Goal: Book appointment/travel/reservation

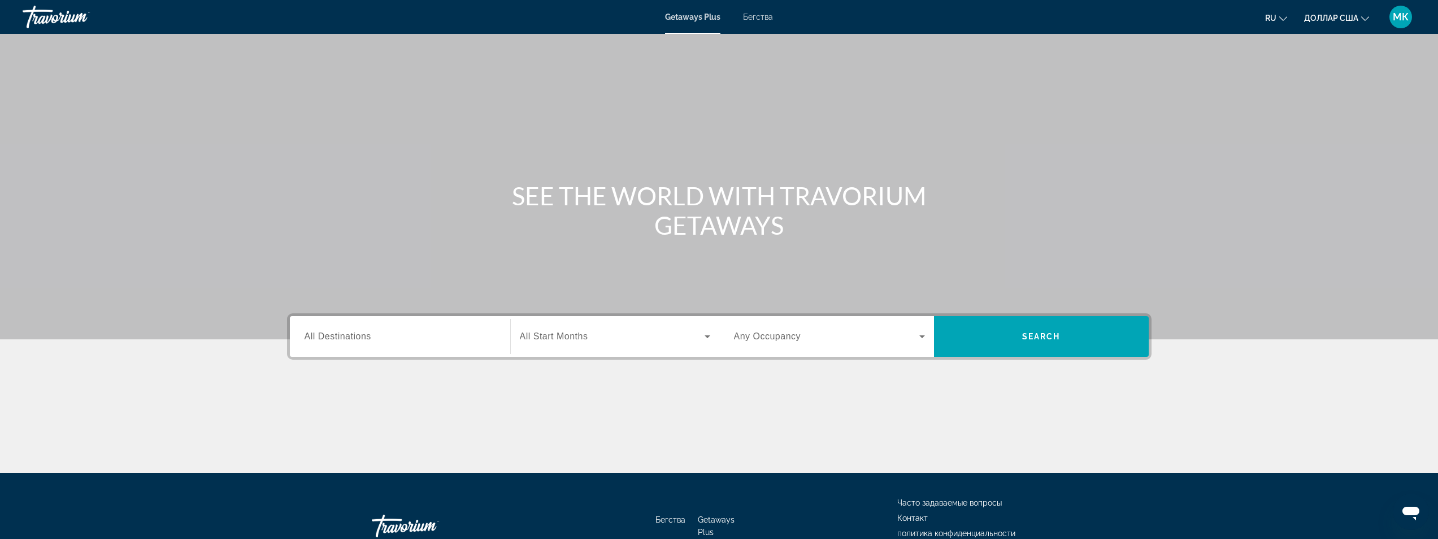
click at [759, 18] on font "Бегства" at bounding box center [758, 16] width 30 height 9
click at [342, 332] on span "All Destinations" at bounding box center [338, 336] width 67 height 10
click at [342, 332] on input "Destination All Destinations" at bounding box center [400, 337] width 191 height 14
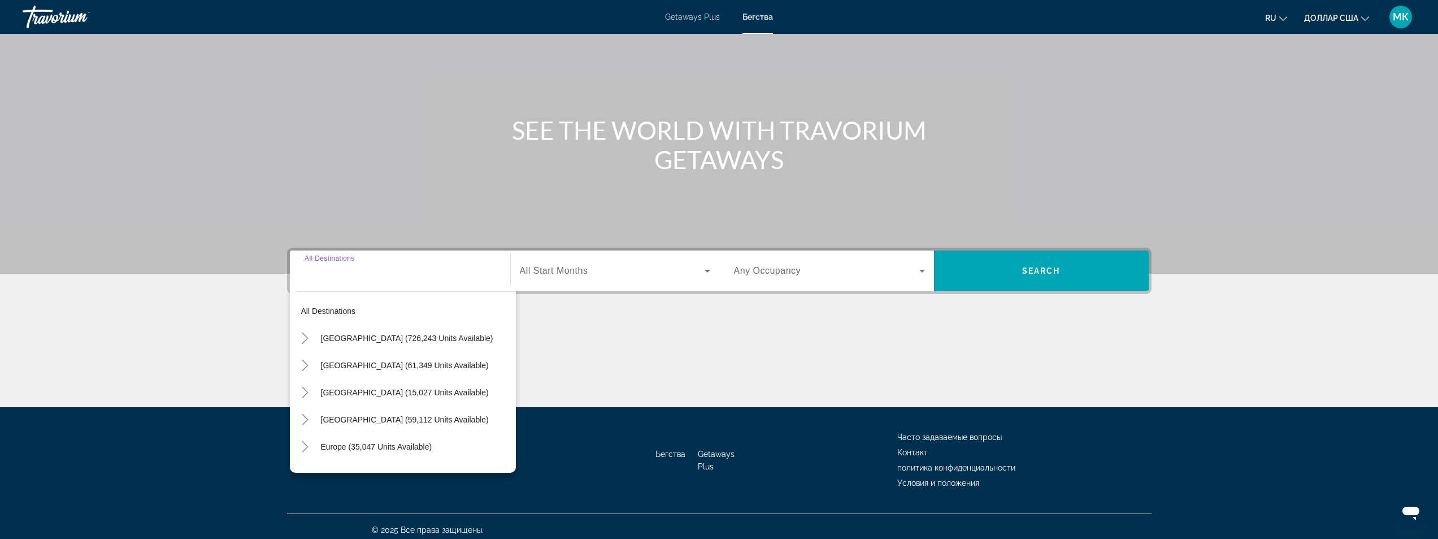
scroll to position [72, 0]
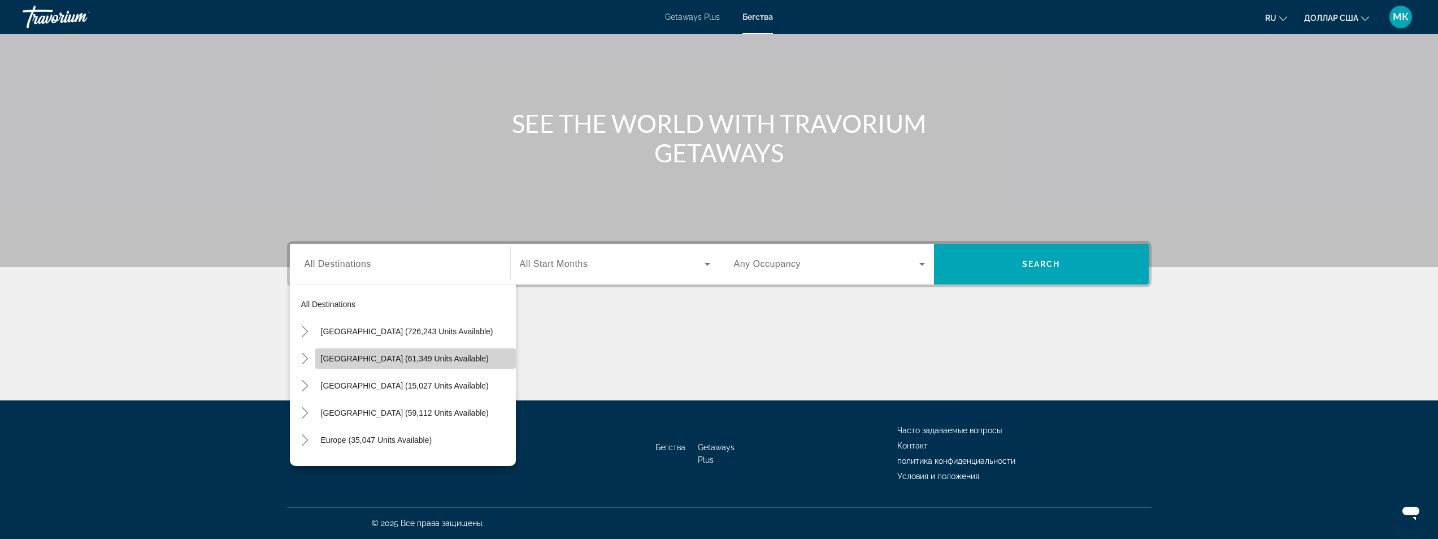
click at [502, 348] on span "Search widget" at bounding box center [415, 358] width 201 height 27
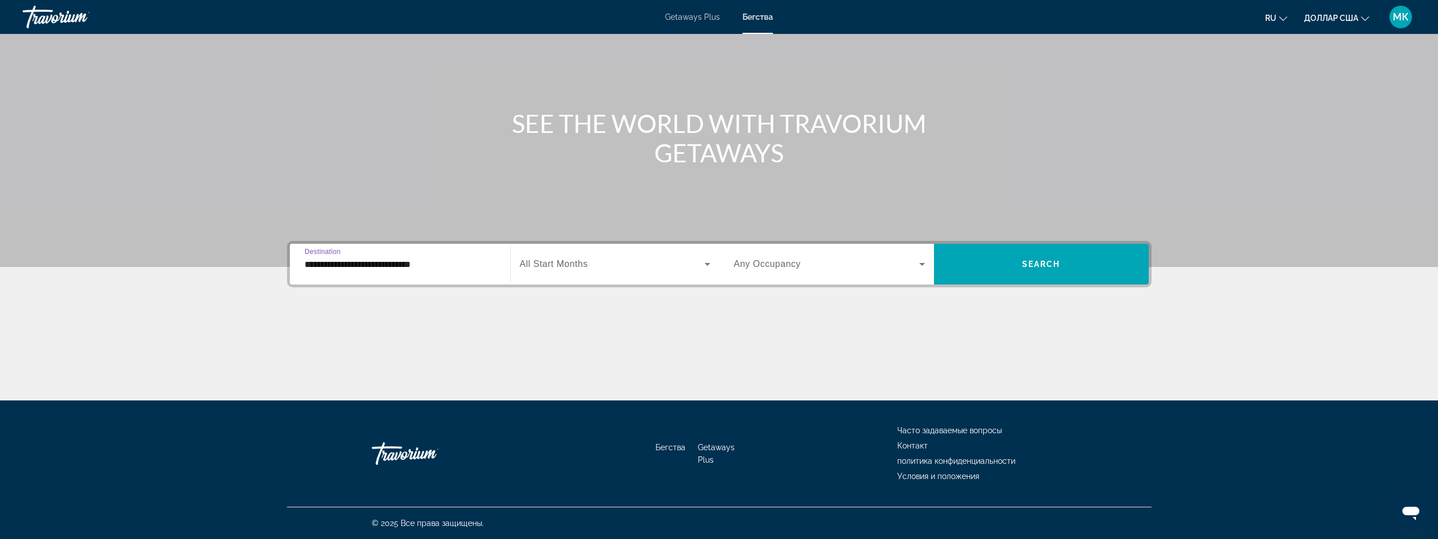
click at [366, 266] on input "**********" at bounding box center [400, 265] width 191 height 14
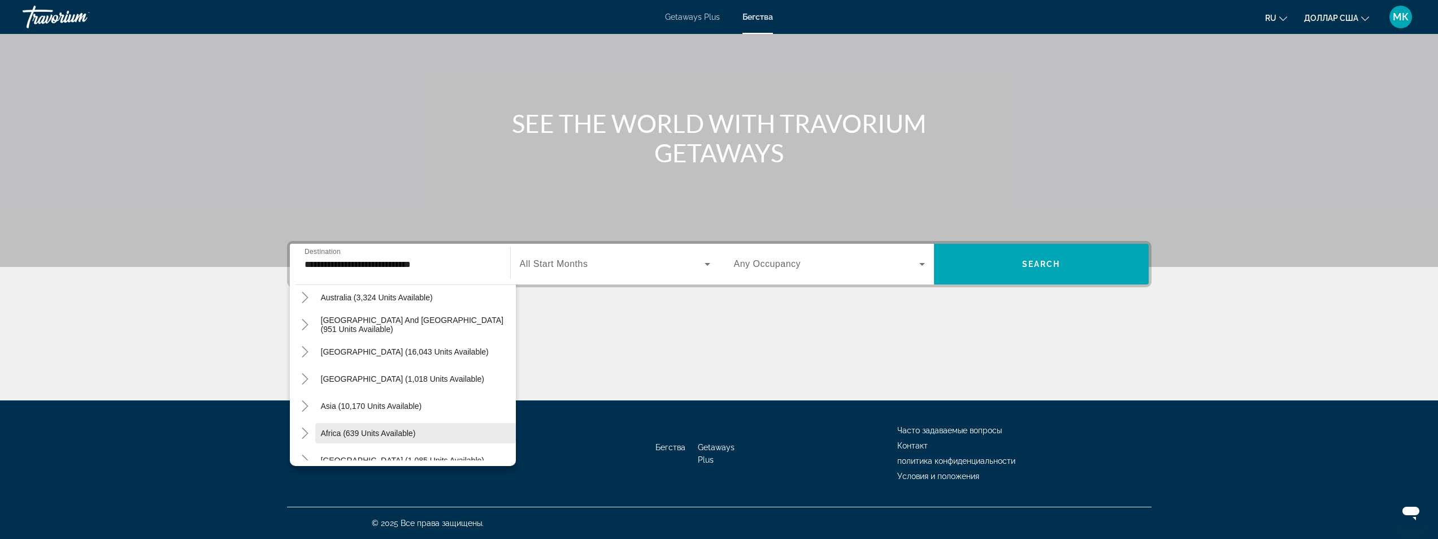
scroll to position [445, 0]
click at [304, 402] on icon "Toggle Asia (10,170 units available)" at bounding box center [305, 401] width 11 height 11
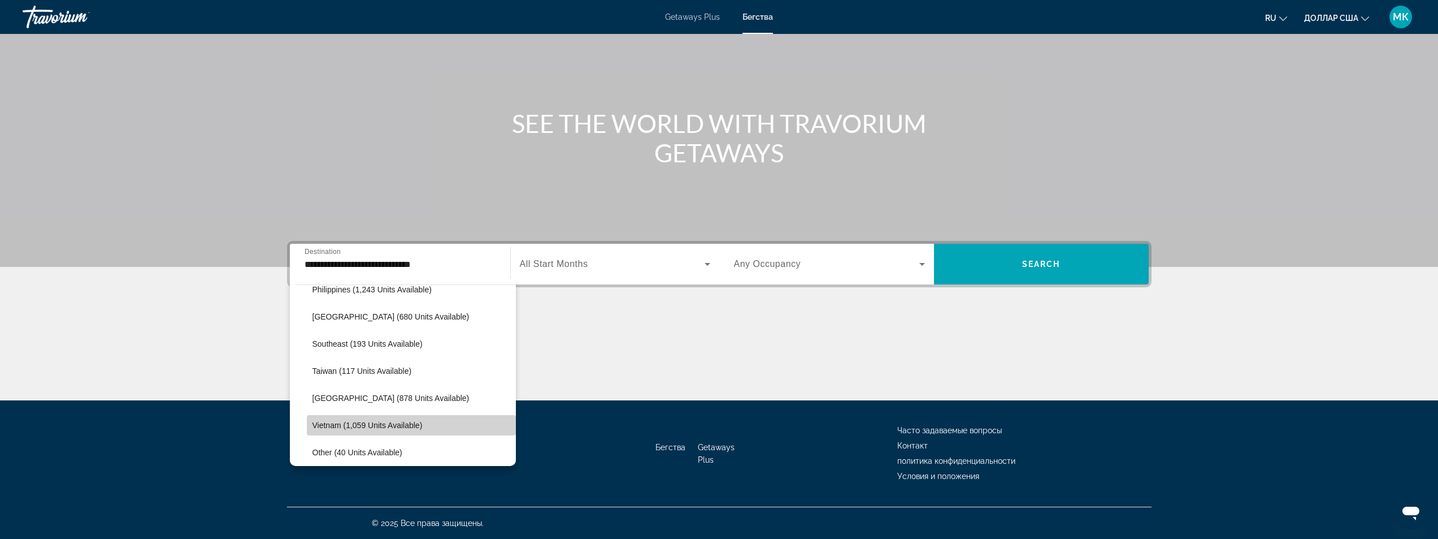
click at [423, 428] on span "Search widget" at bounding box center [411, 424] width 209 height 27
type input "**********"
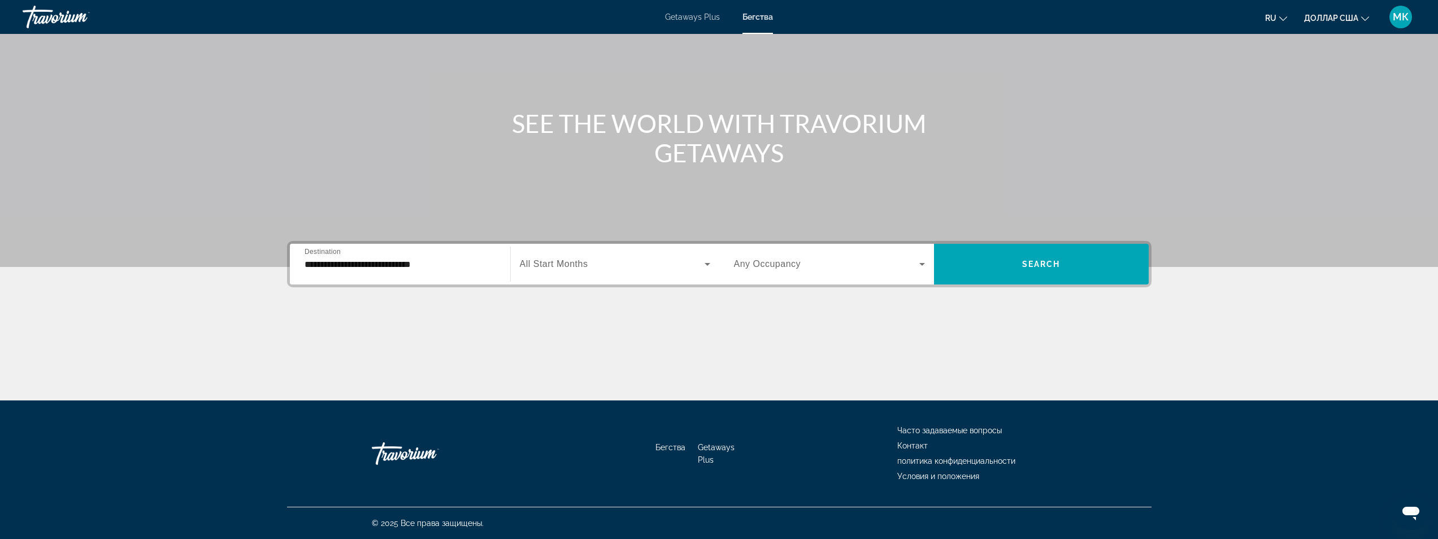
click at [575, 267] on span "All Start Months" at bounding box center [554, 264] width 68 height 10
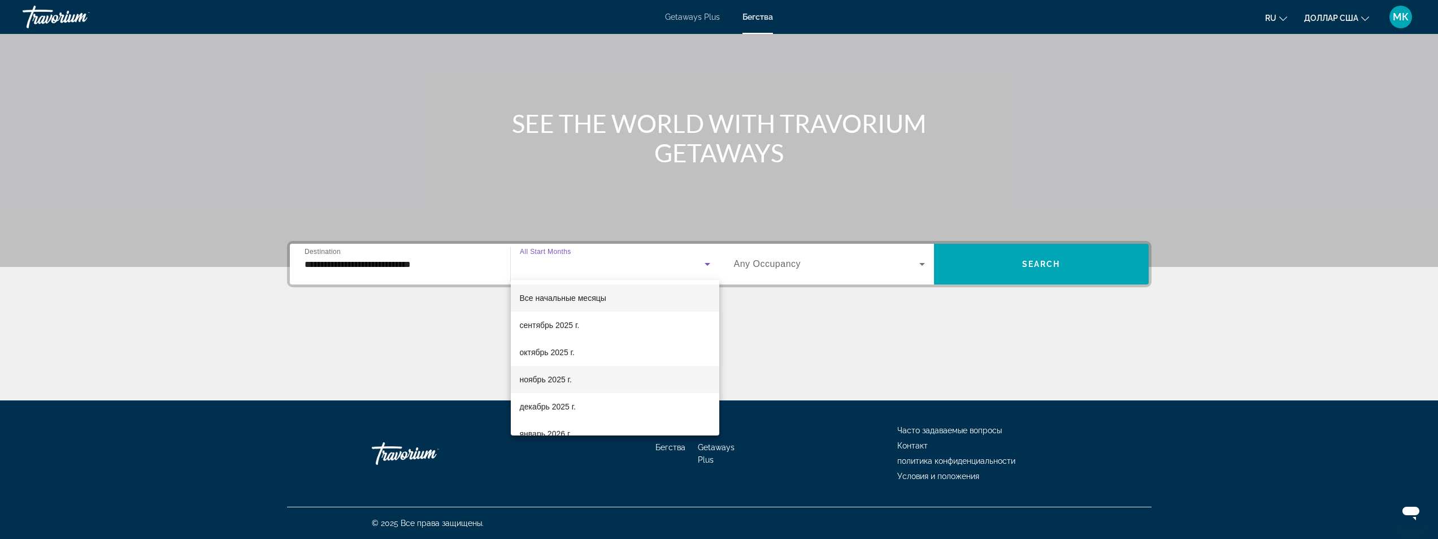
click at [550, 380] on font "ноябрь 2025 г." at bounding box center [546, 379] width 52 height 9
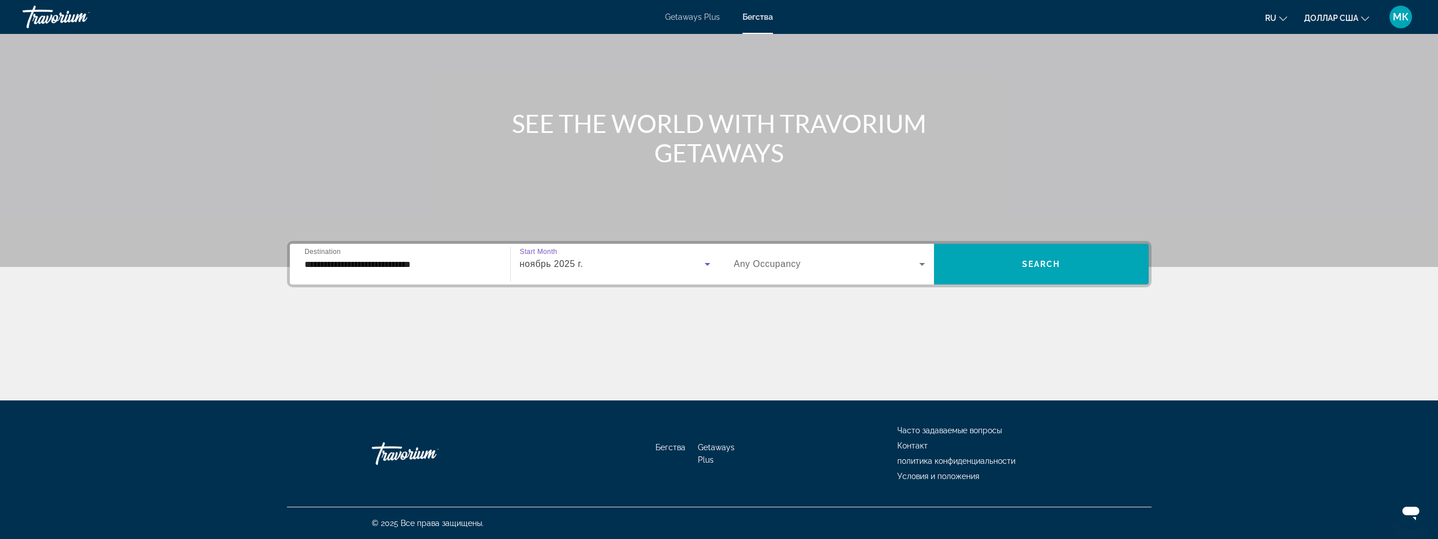
click at [922, 265] on icon "Search widget" at bounding box center [923, 264] width 14 height 14
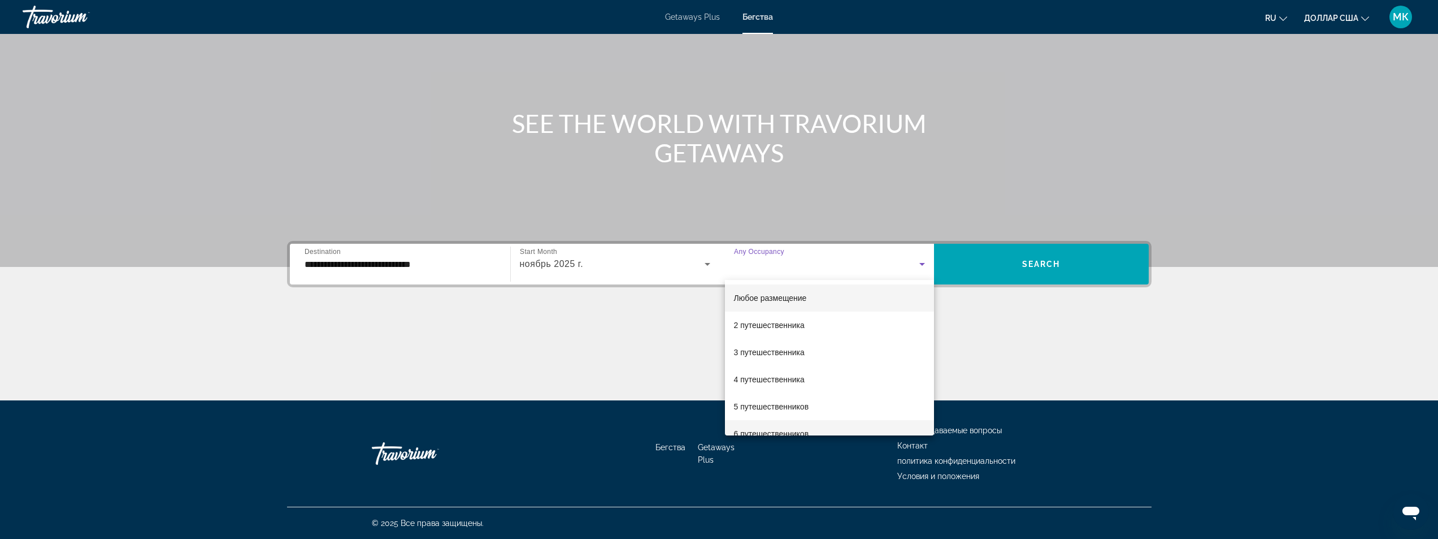
click at [779, 429] on font "6 путешественников" at bounding box center [771, 433] width 75 height 9
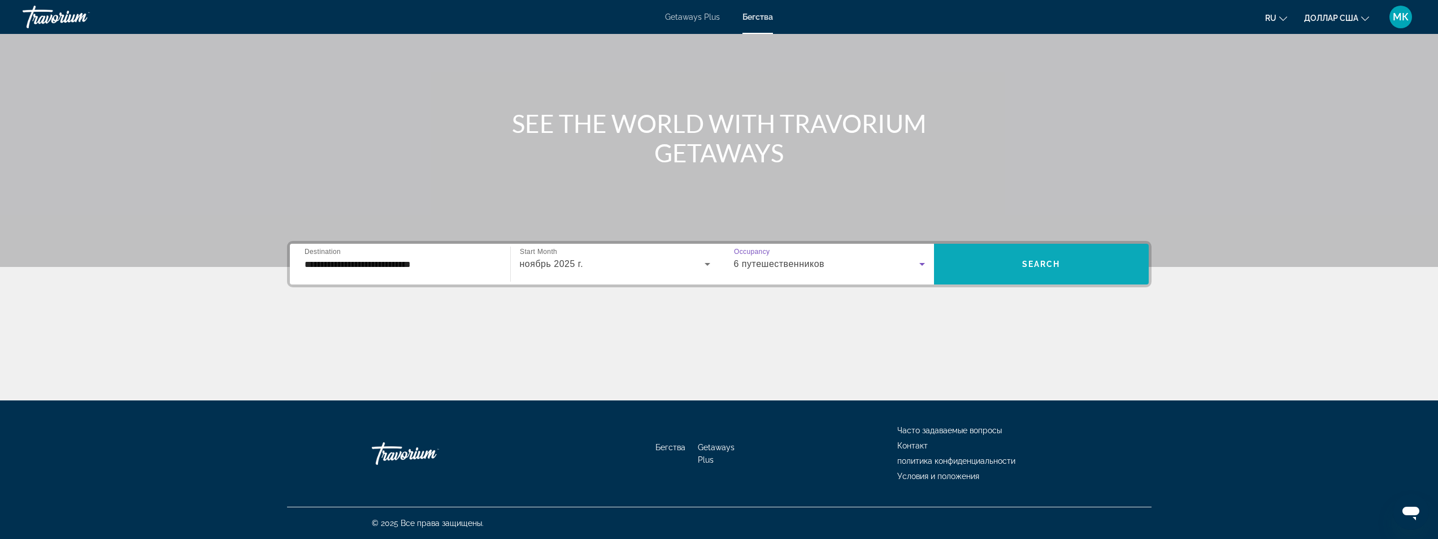
click at [1011, 263] on span "Search widget" at bounding box center [1041, 263] width 215 height 27
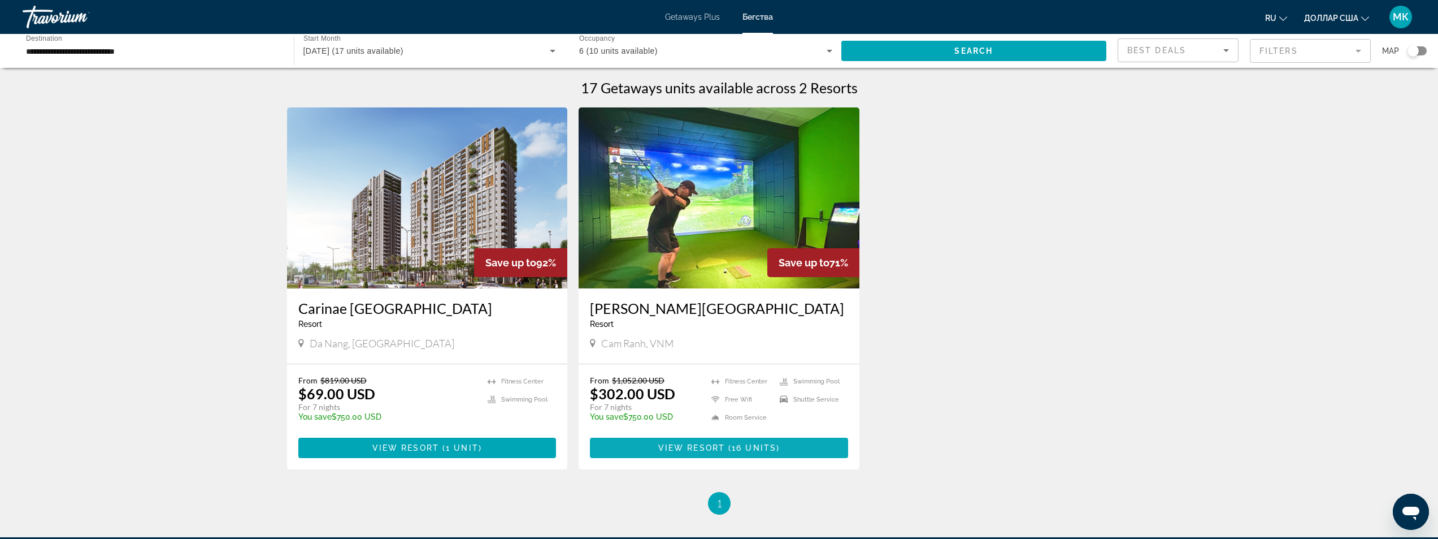
click at [652, 445] on span "Основное содержание" at bounding box center [719, 447] width 258 height 27
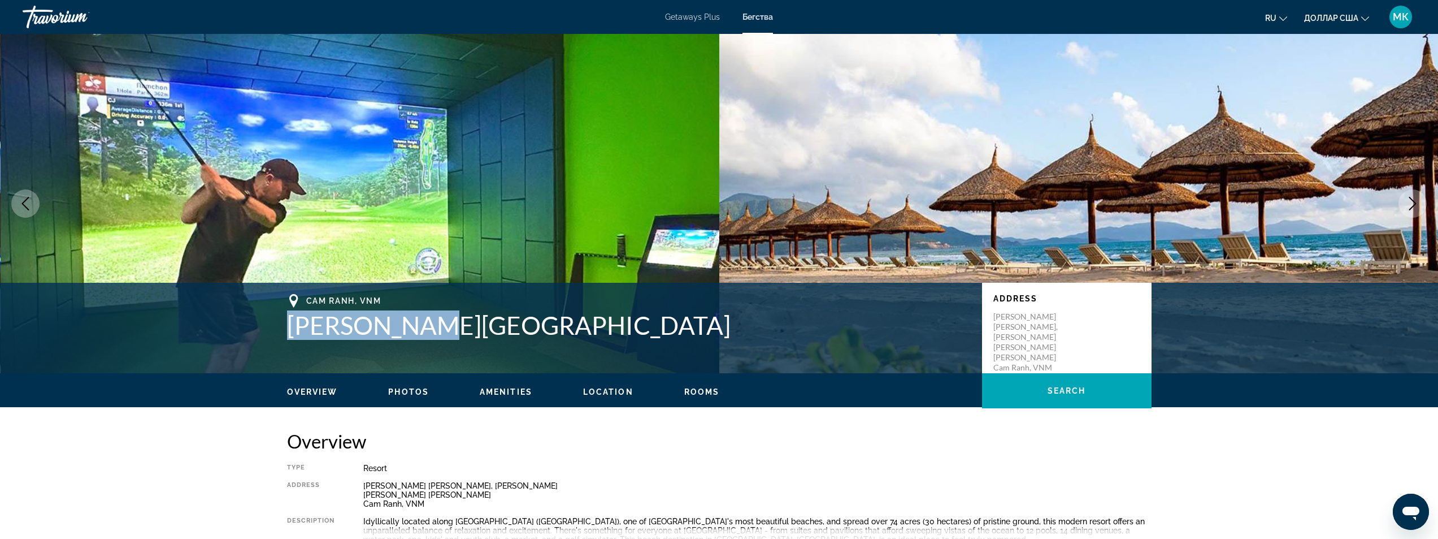
drag, startPoint x: 426, startPoint y: 325, endPoint x: 290, endPoint y: 326, distance: 135.1
click at [290, 326] on h1 "[PERSON_NAME][GEOGRAPHIC_DATA]" at bounding box center [629, 324] width 684 height 29
copy h1 "[PERSON_NAME][GEOGRAPHIC_DATA]"
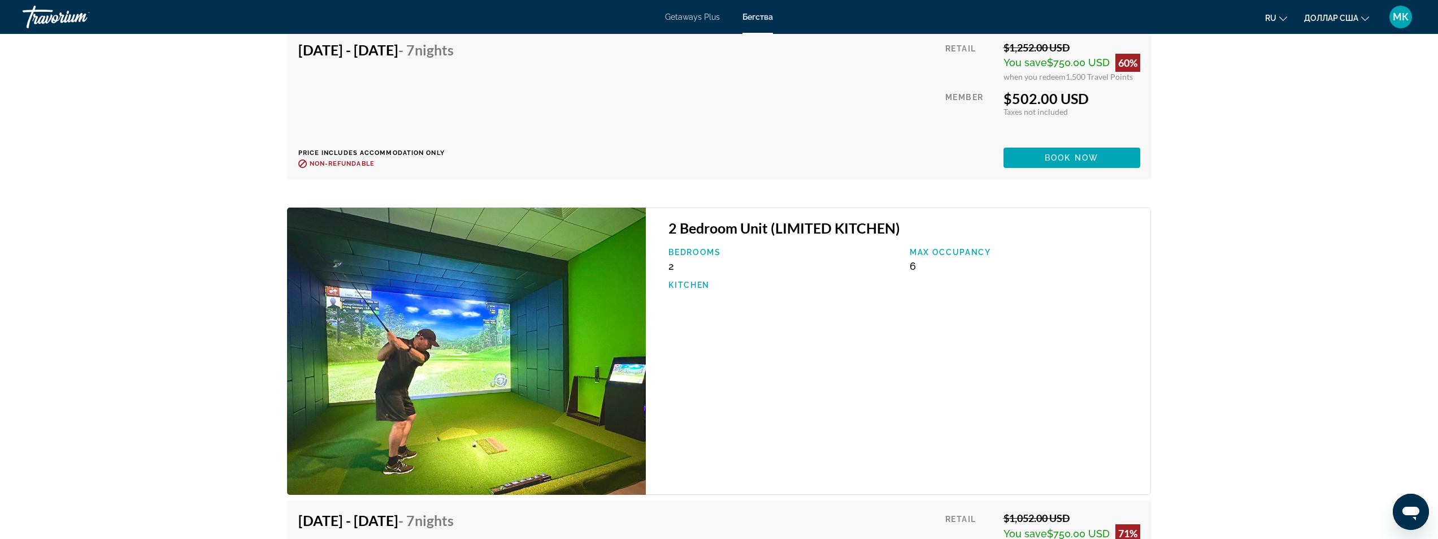
scroll to position [2300, 0]
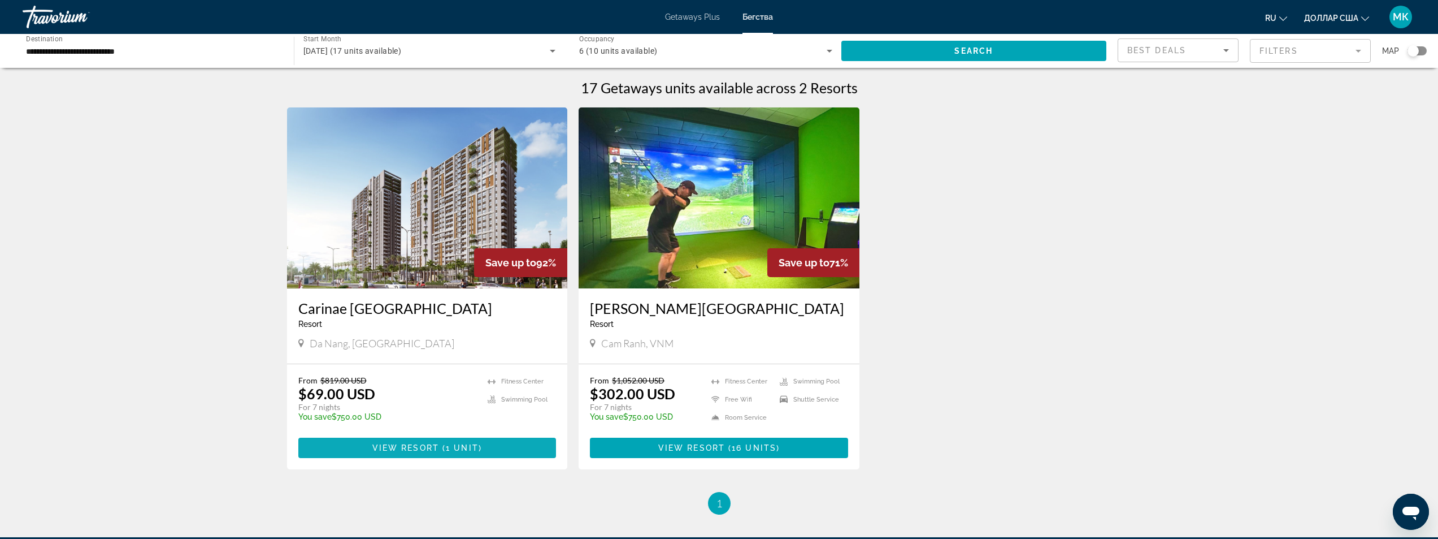
click at [411, 441] on span "Основное содержание" at bounding box center [427, 447] width 258 height 27
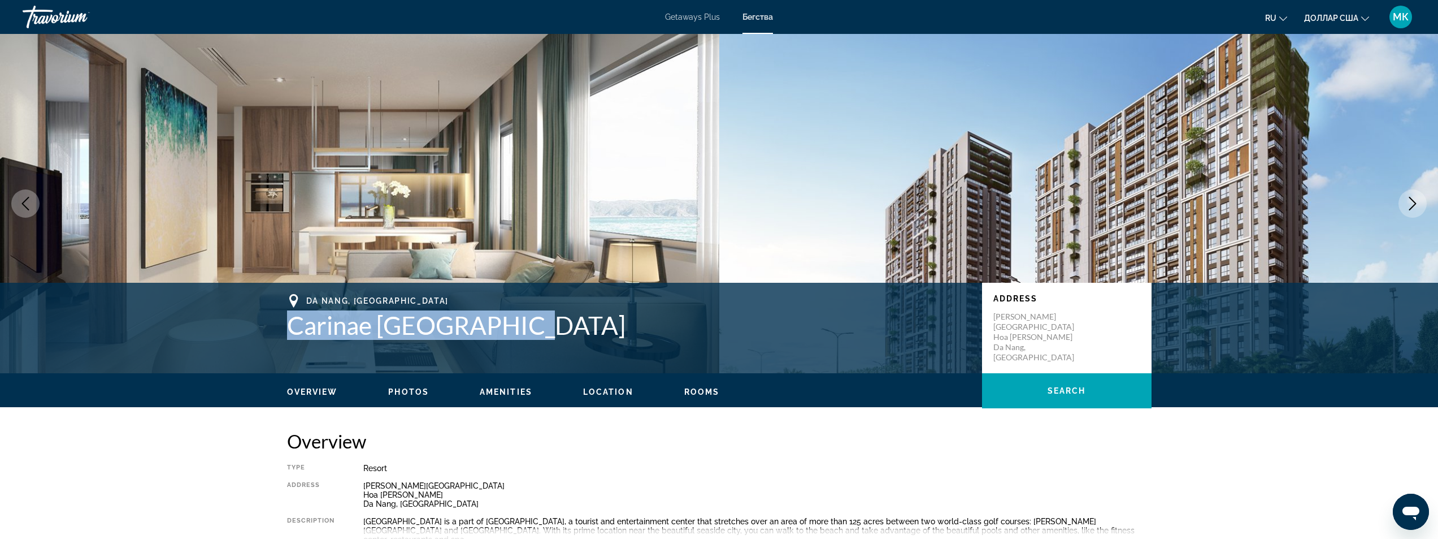
drag, startPoint x: 535, startPoint y: 326, endPoint x: 283, endPoint y: 331, distance: 252.1
click at [283, 331] on div "[GEOGRAPHIC_DATA], [GEOGRAPHIC_DATA] Carinae Danang Hotel Address [PERSON_NAME]…" at bounding box center [719, 328] width 910 height 68
copy h1 "Carinae [GEOGRAPHIC_DATA]"
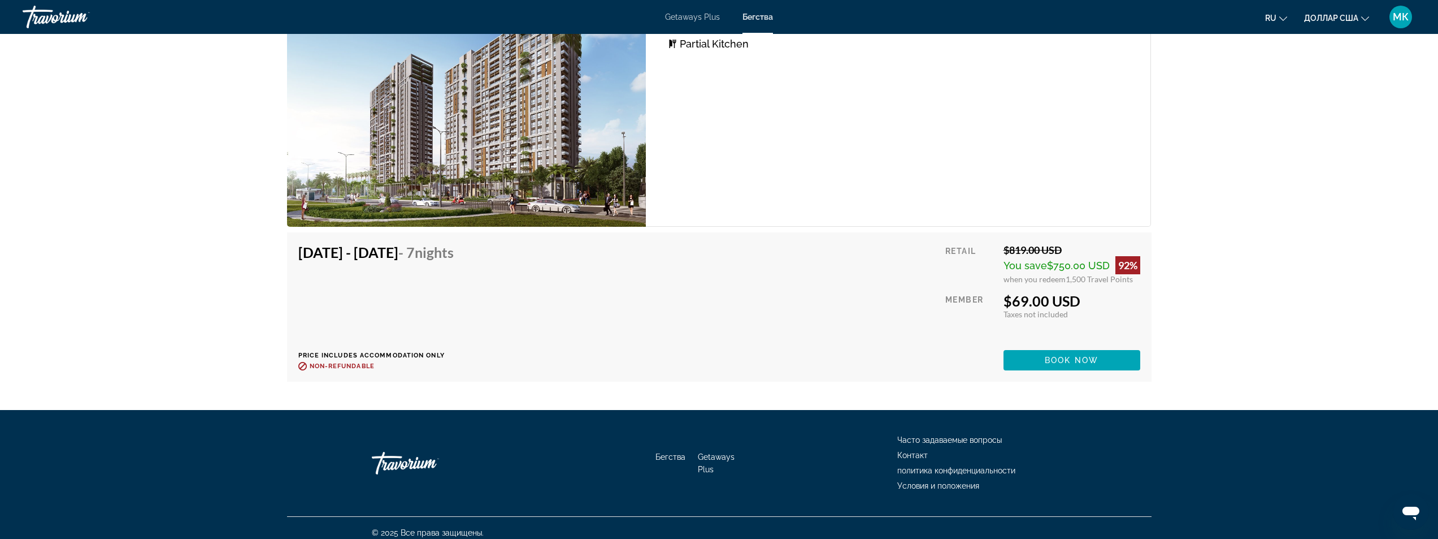
scroll to position [1755, 0]
click at [1066, 355] on span "Book now" at bounding box center [1072, 359] width 54 height 9
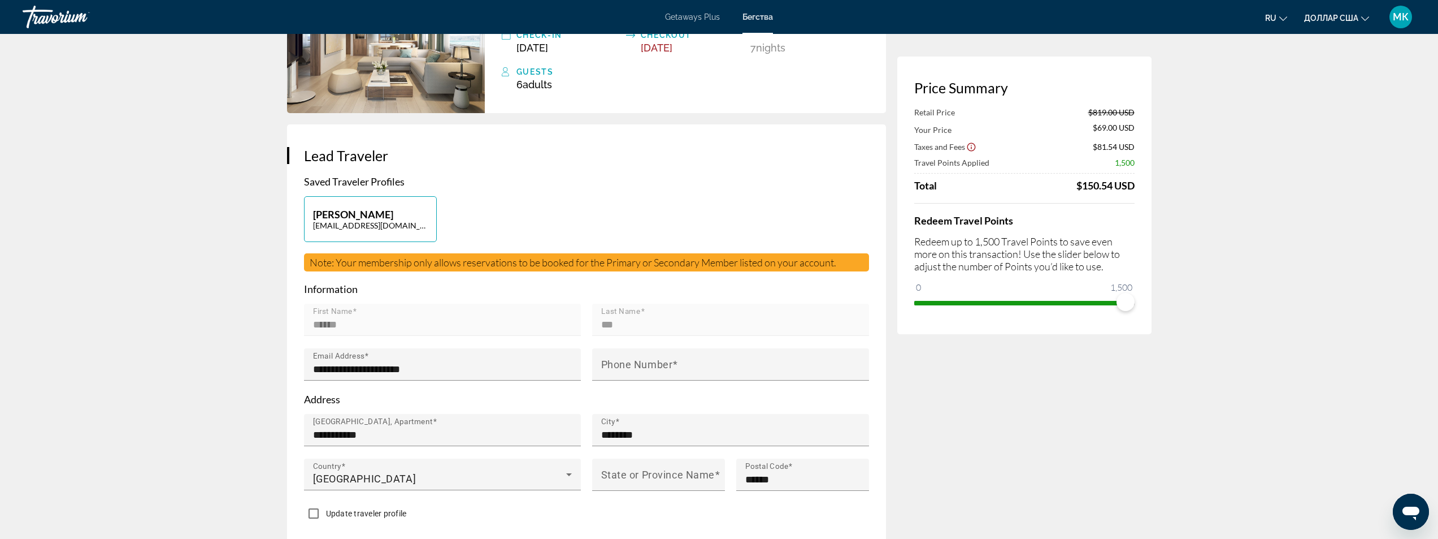
scroll to position [170, 0]
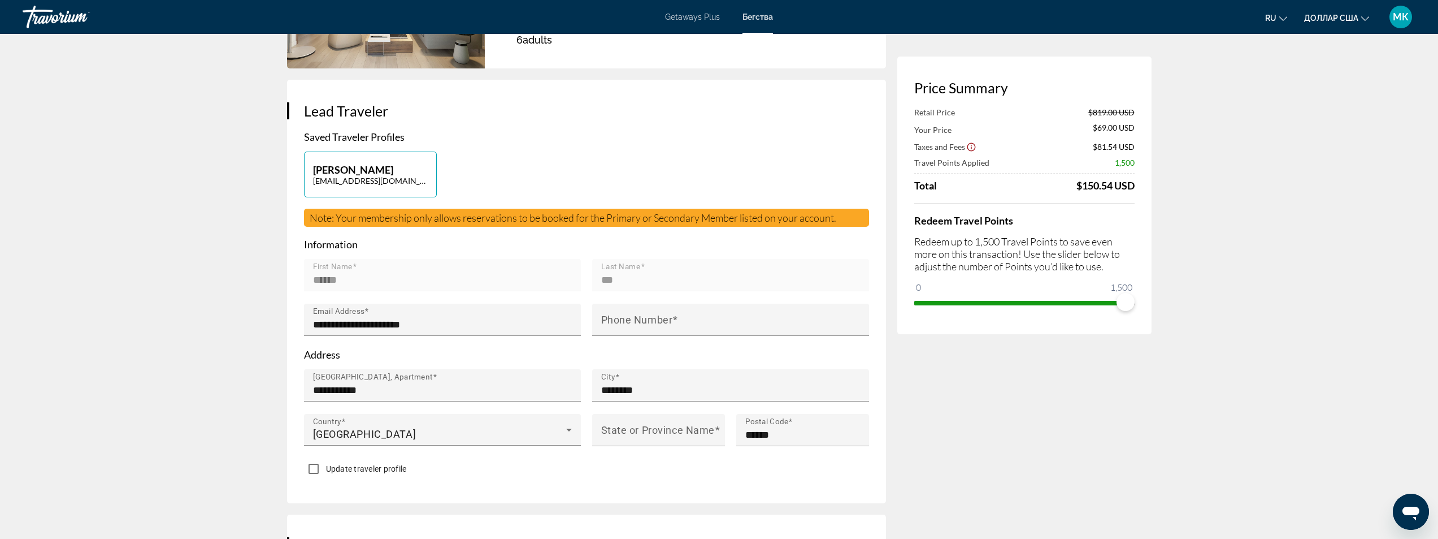
click at [972, 148] on icon "Show Taxes and Fees disclaimer" at bounding box center [971, 147] width 10 height 10
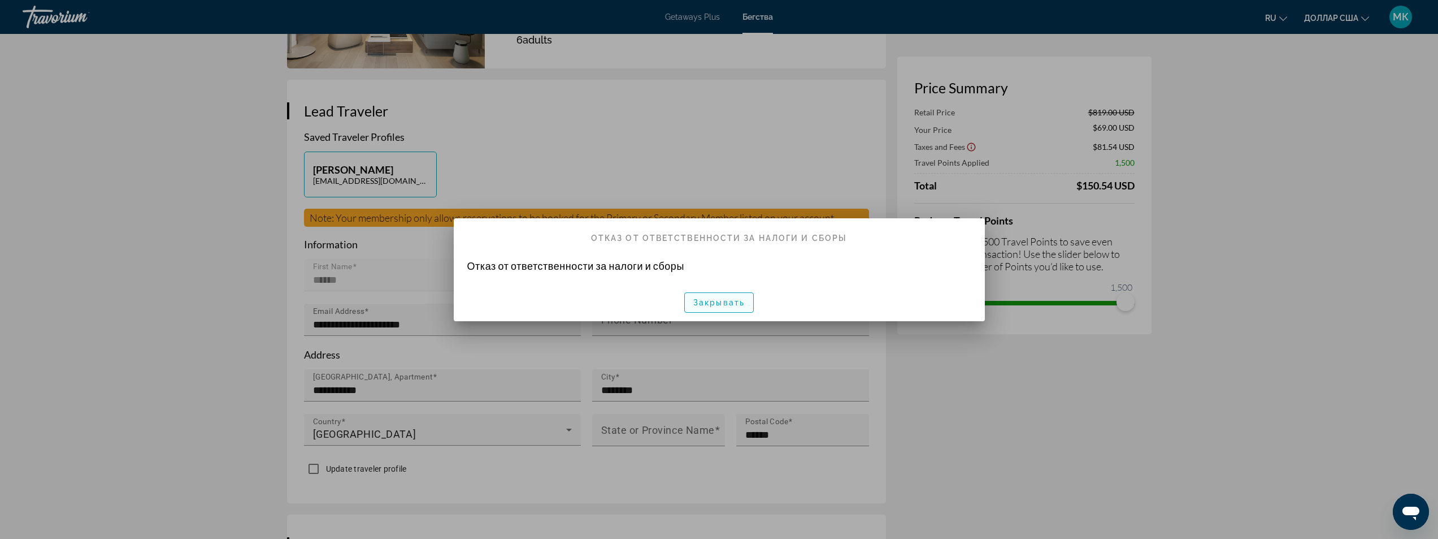
click at [711, 305] on font "Закрывать" at bounding box center [718, 302] width 51 height 9
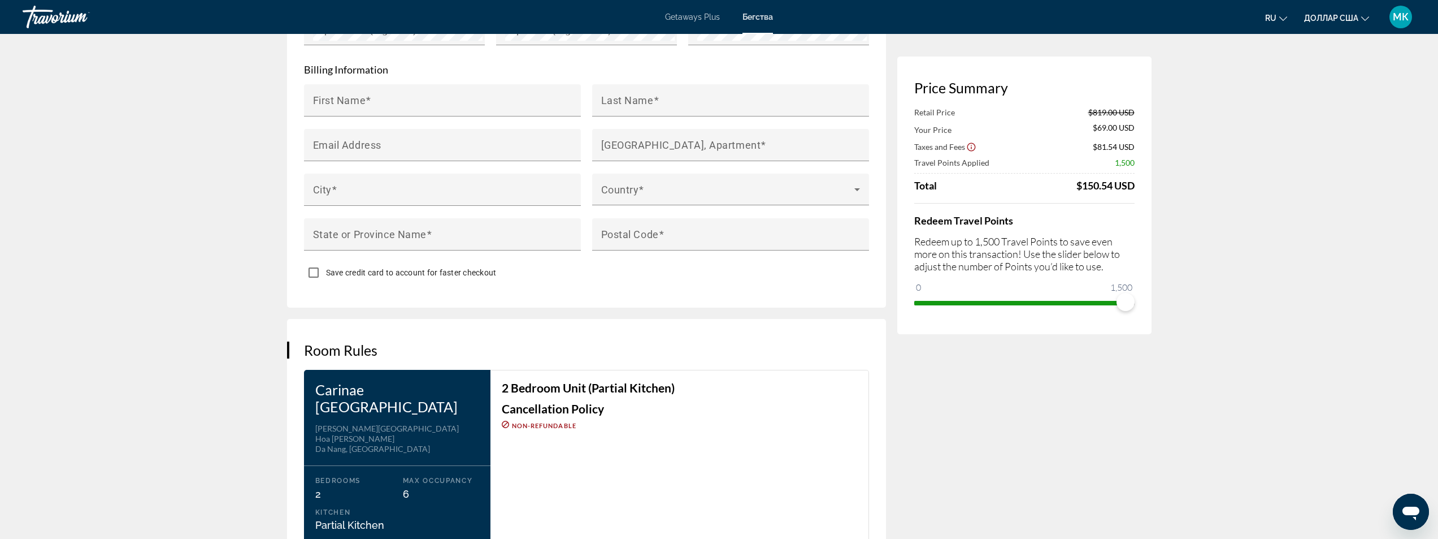
scroll to position [1017, 0]
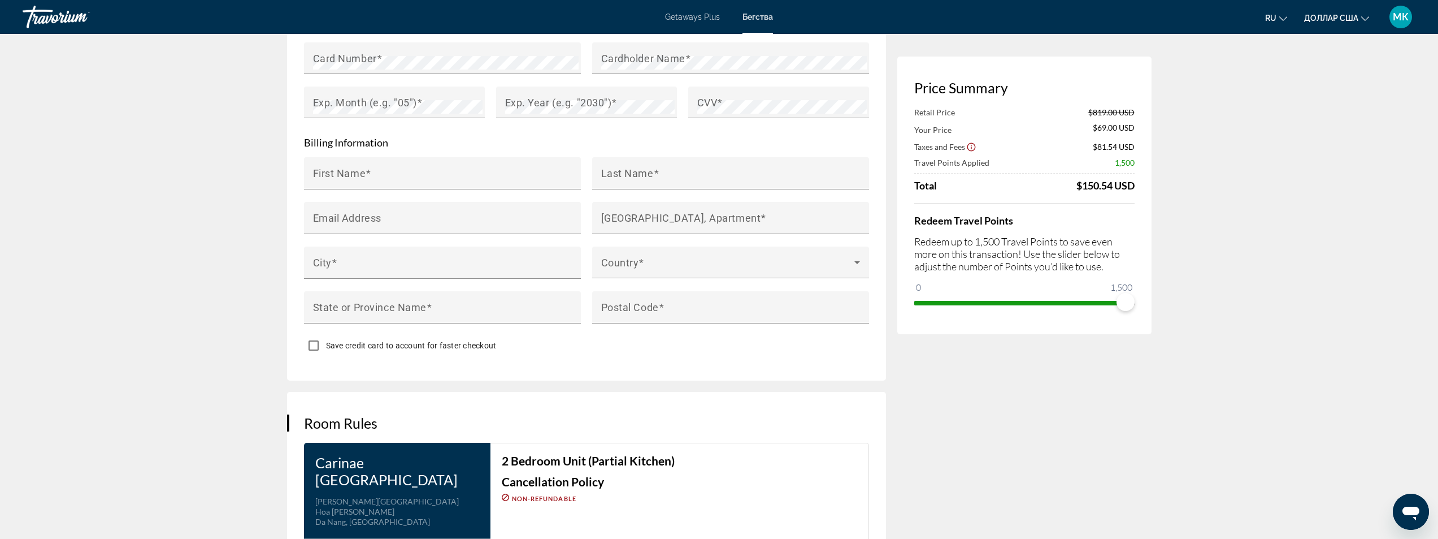
click at [971, 147] on icon "Show Taxes and Fees disclaimer" at bounding box center [971, 147] width 8 height 8
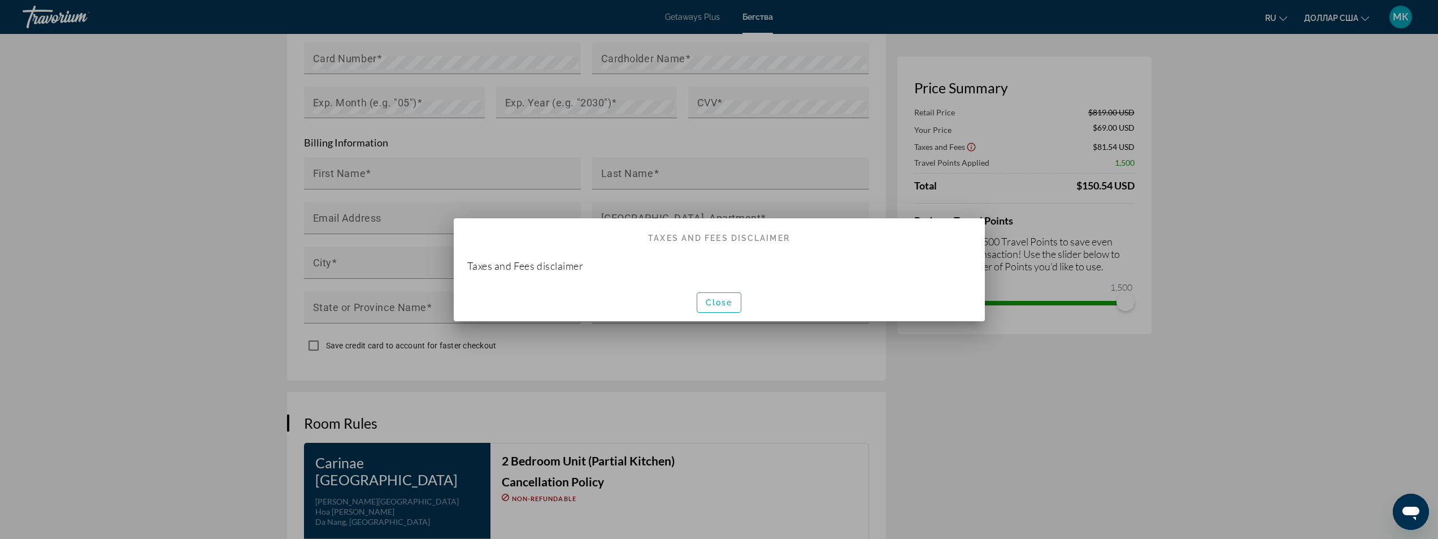
scroll to position [0, 0]
drag, startPoint x: 946, startPoint y: 396, endPoint x: 935, endPoint y: 384, distance: 16.0
click at [942, 393] on div at bounding box center [719, 269] width 1438 height 539
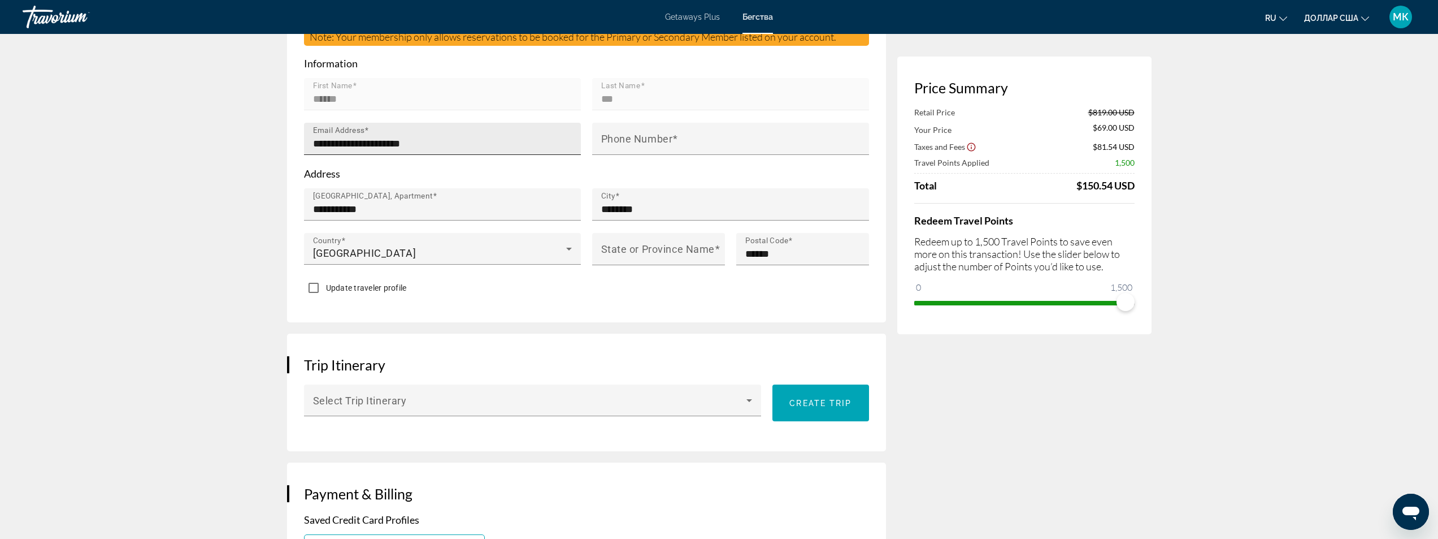
scroll to position [339, 0]
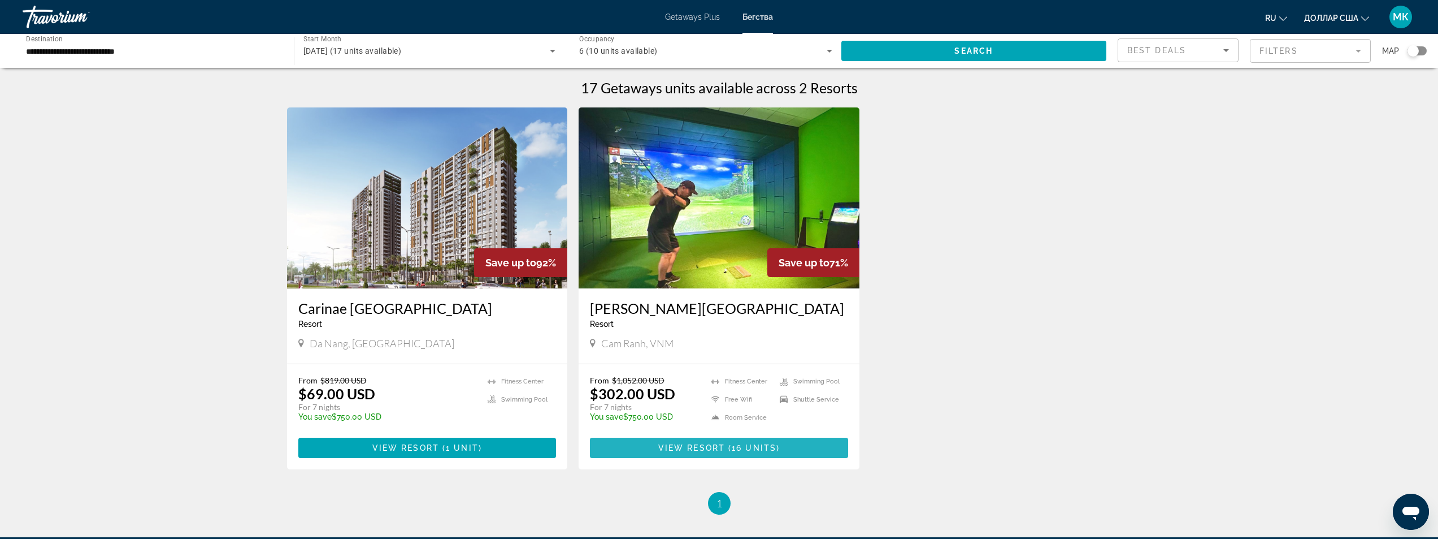
click at [704, 443] on button "View Resort ( 16 units )" at bounding box center [719, 447] width 258 height 20
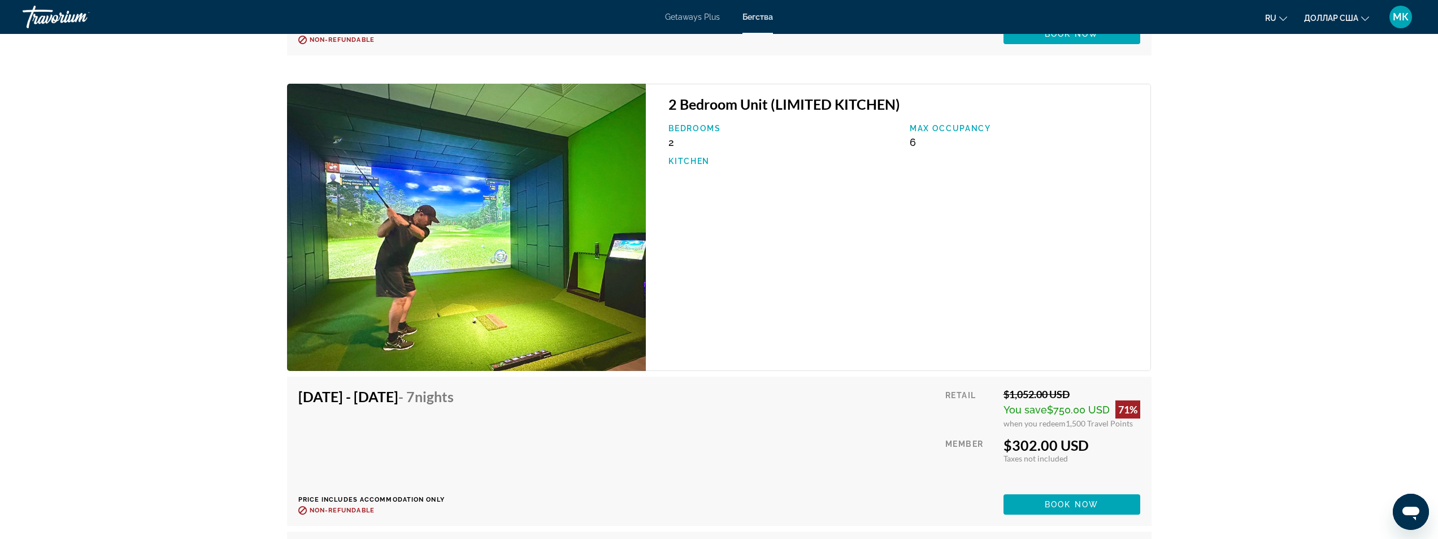
scroll to position [2543, 0]
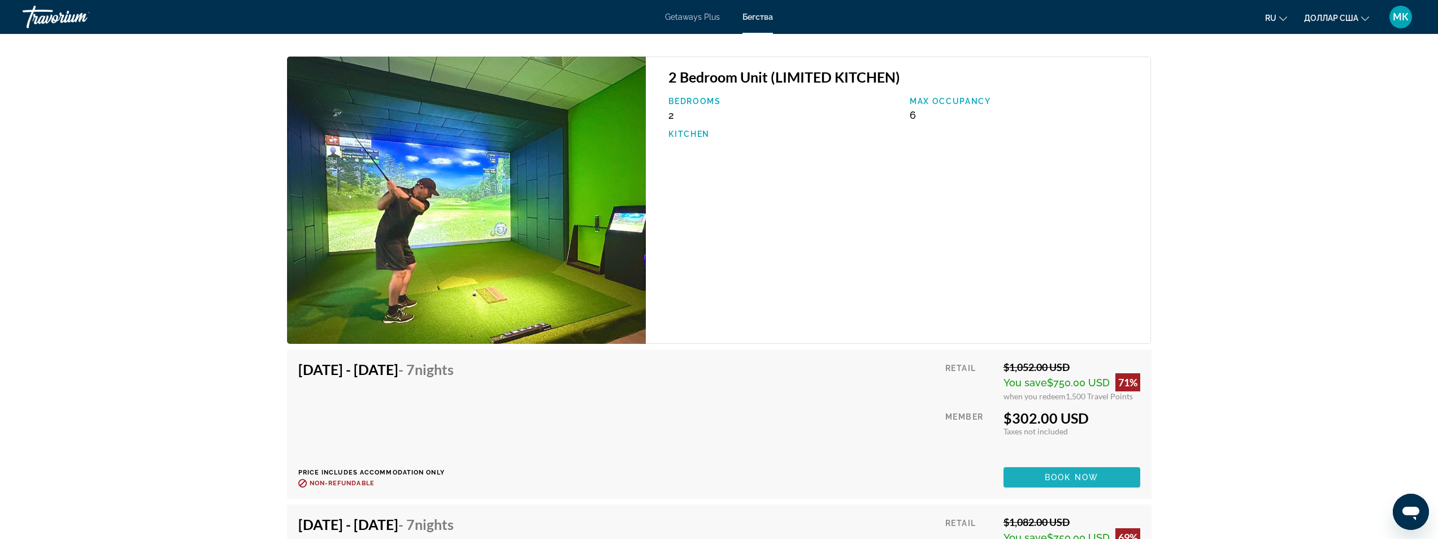
drag, startPoint x: 1056, startPoint y: 457, endPoint x: 1048, endPoint y: 453, distance: 9.4
click at [1055, 472] on span "Book now" at bounding box center [1072, 476] width 54 height 9
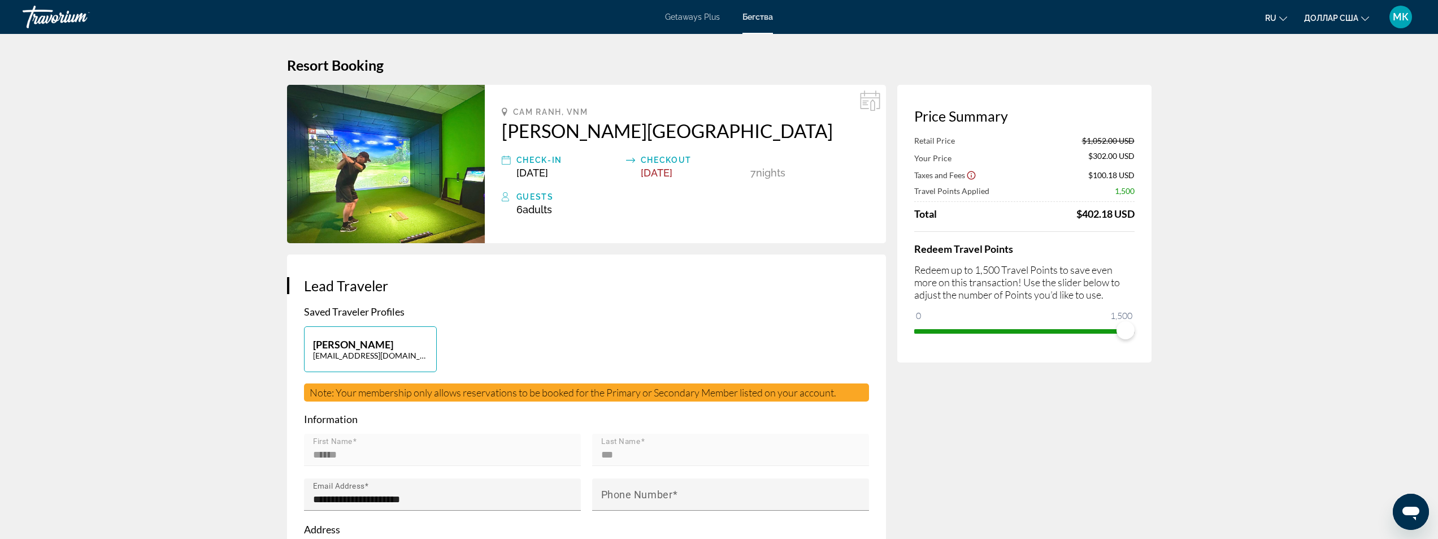
click at [970, 173] on icon "Show Taxes and Fees disclaimer" at bounding box center [971, 175] width 10 height 10
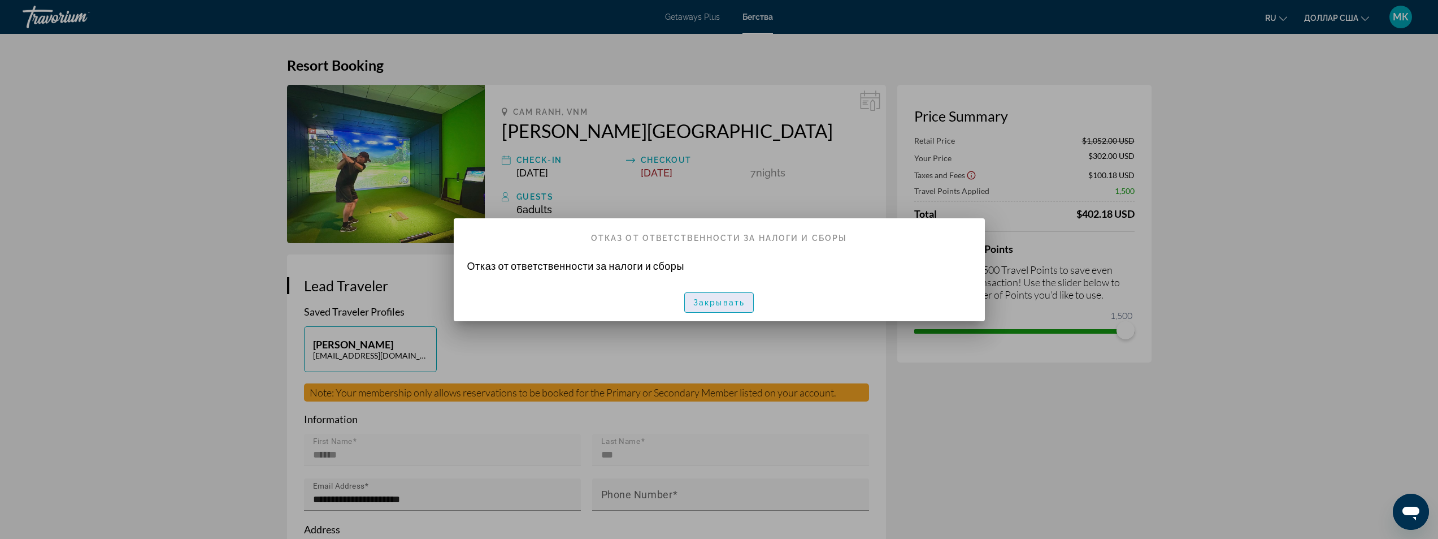
click at [693, 300] on font "Закрывать" at bounding box center [718, 302] width 51 height 9
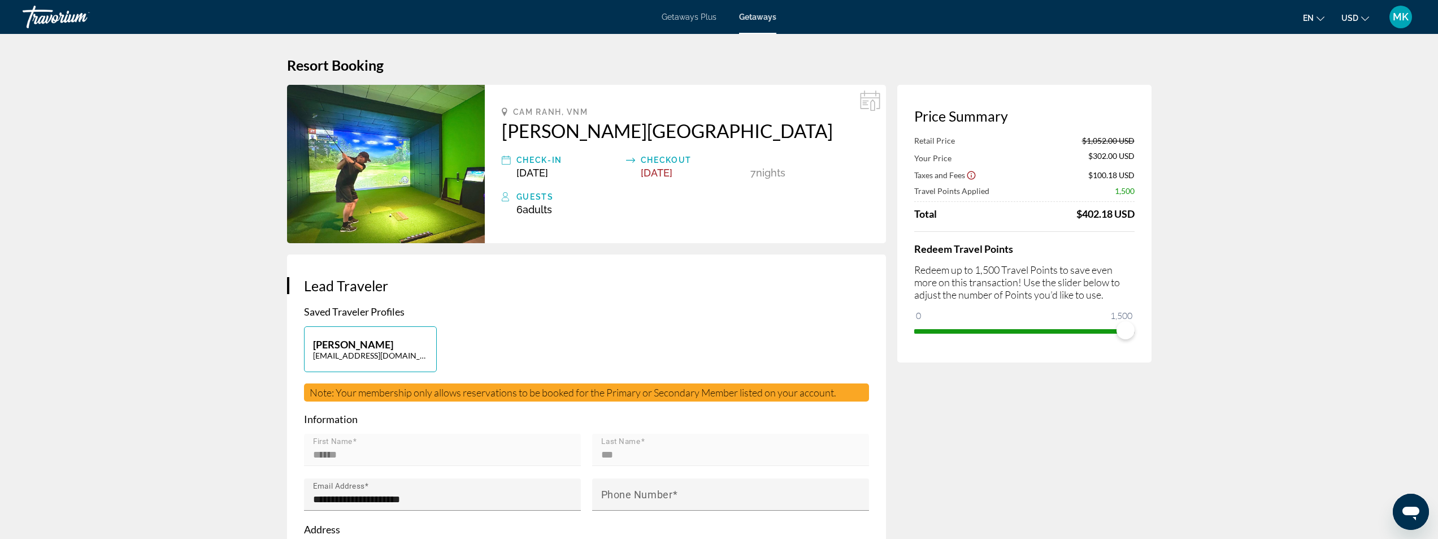
click at [972, 174] on icon "Show Taxes and Fees disclaimer" at bounding box center [971, 175] width 10 height 10
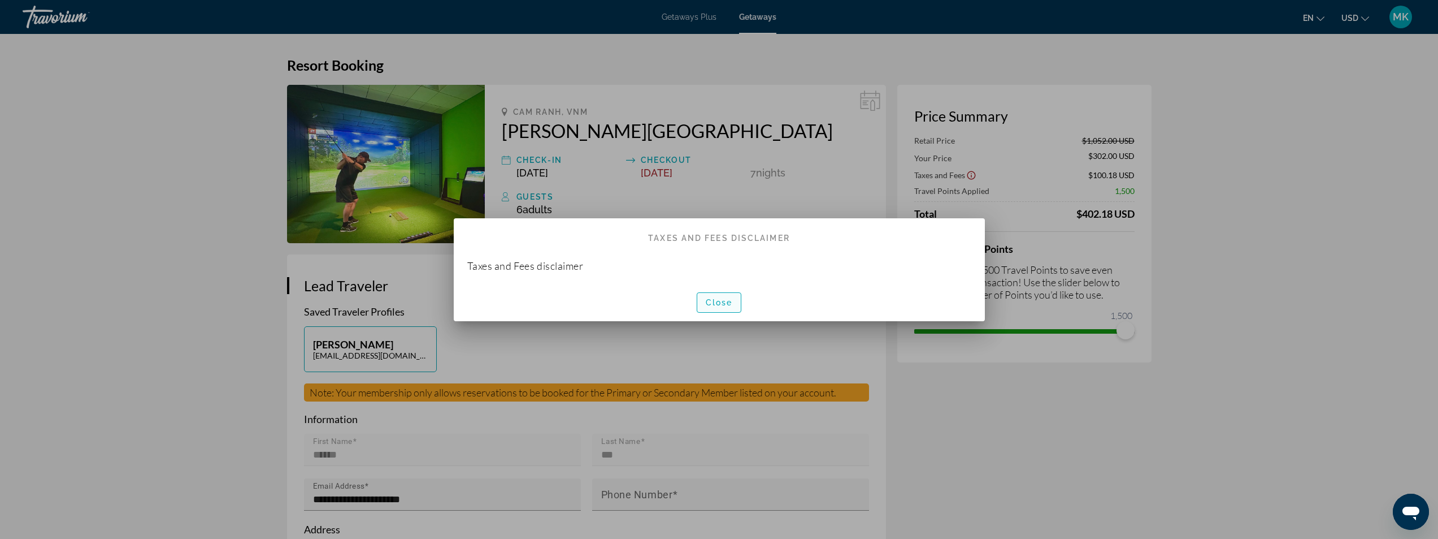
click at [713, 301] on span "Close" at bounding box center [719, 302] width 27 height 9
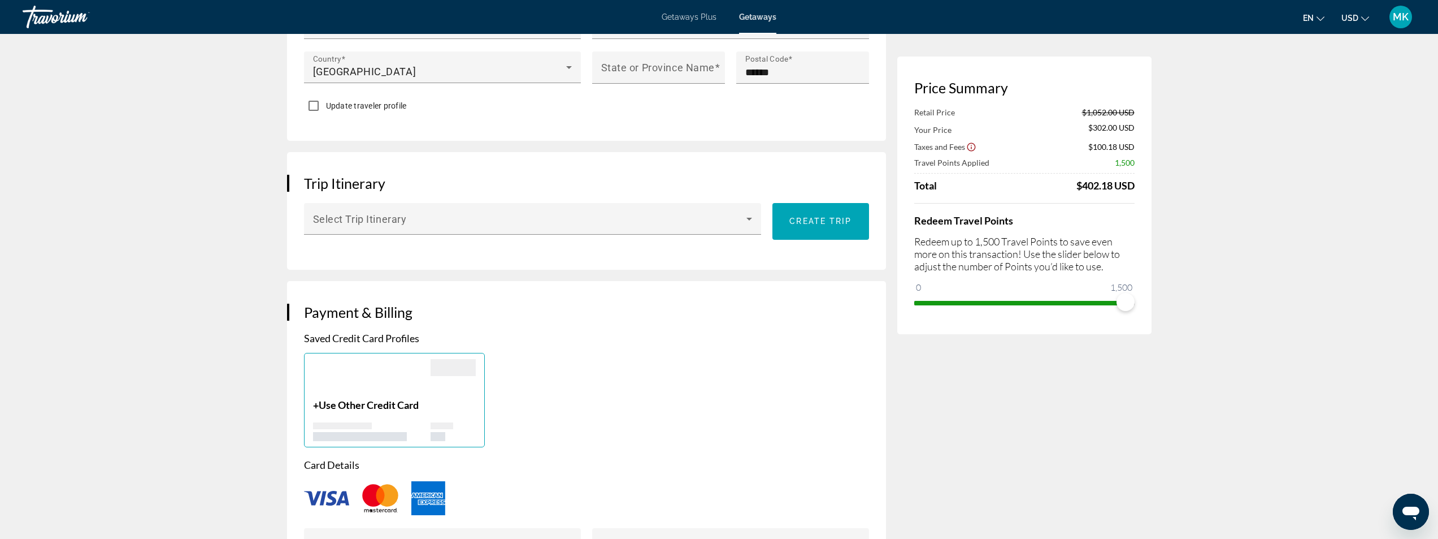
scroll to position [509, 0]
